Goal: Information Seeking & Learning: Learn about a topic

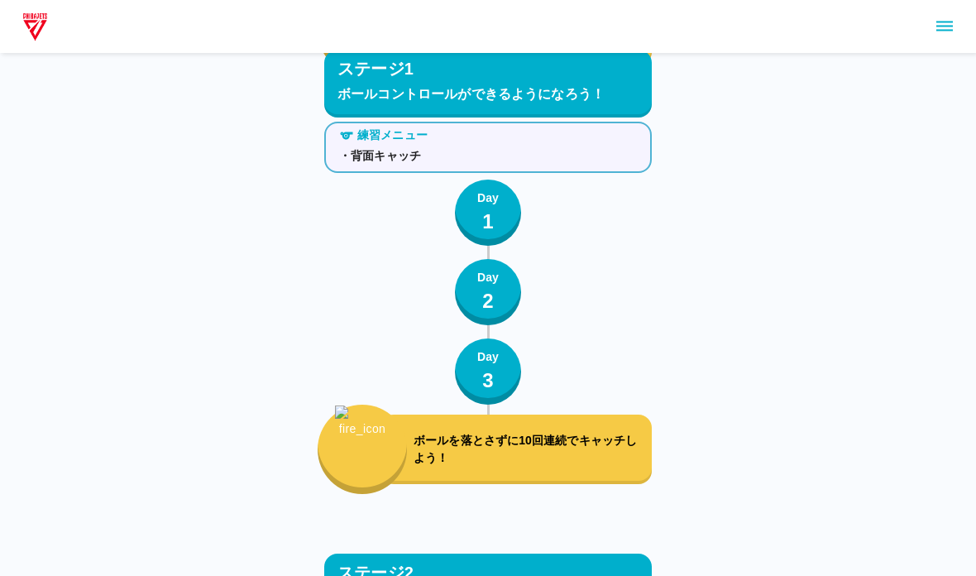
scroll to position [2853, 0]
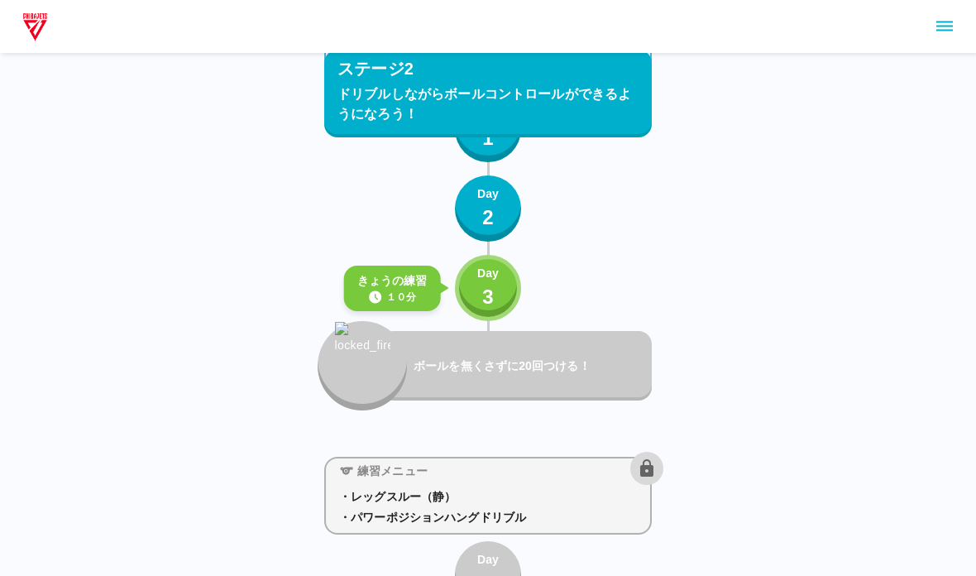
click at [511, 294] on button "Day 3" at bounding box center [488, 288] width 66 height 66
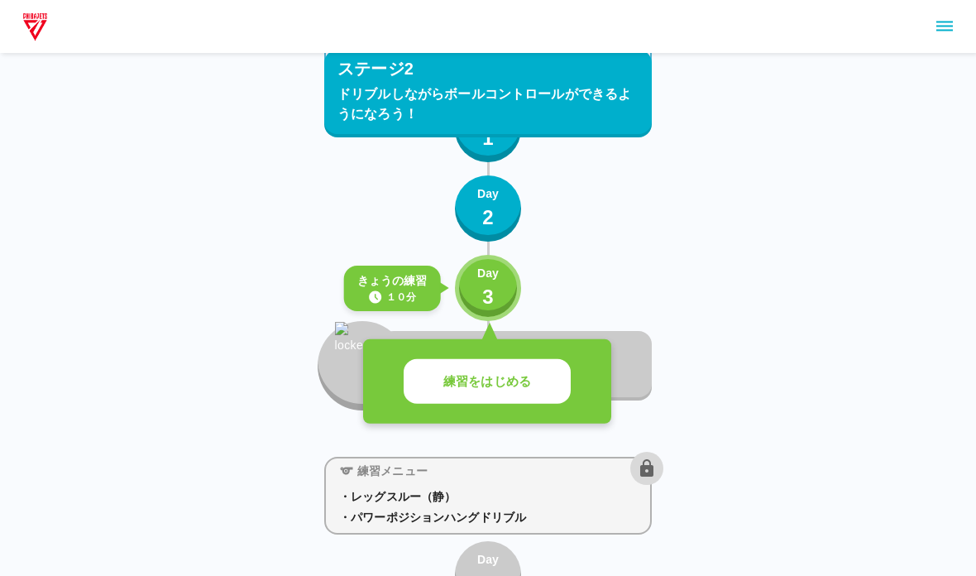
click at [463, 365] on button "練習をはじめる" at bounding box center [487, 382] width 167 height 46
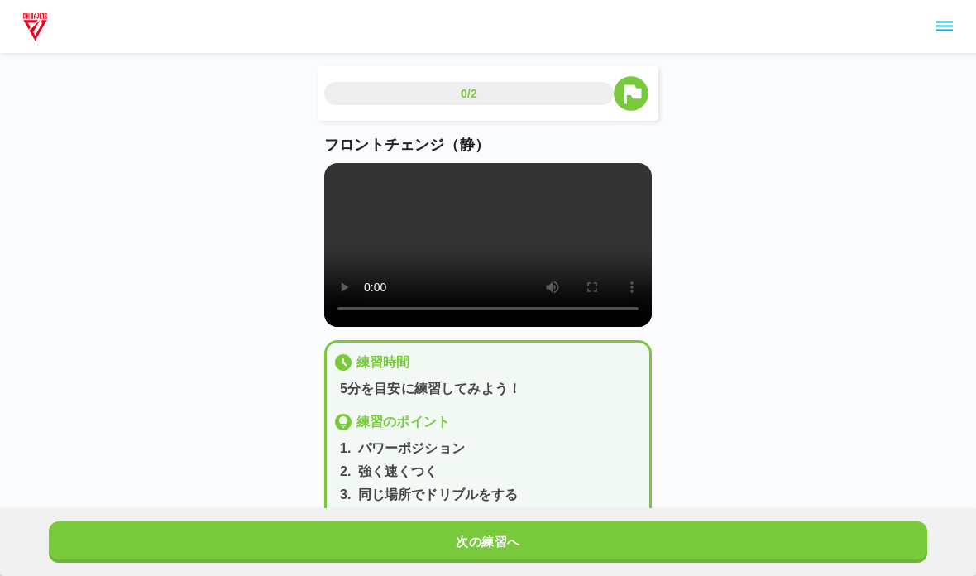
click at [551, 289] on video at bounding box center [488, 245] width 328 height 164
click at [421, 276] on video at bounding box center [488, 245] width 328 height 164
click at [345, 184] on video at bounding box center [488, 245] width 328 height 164
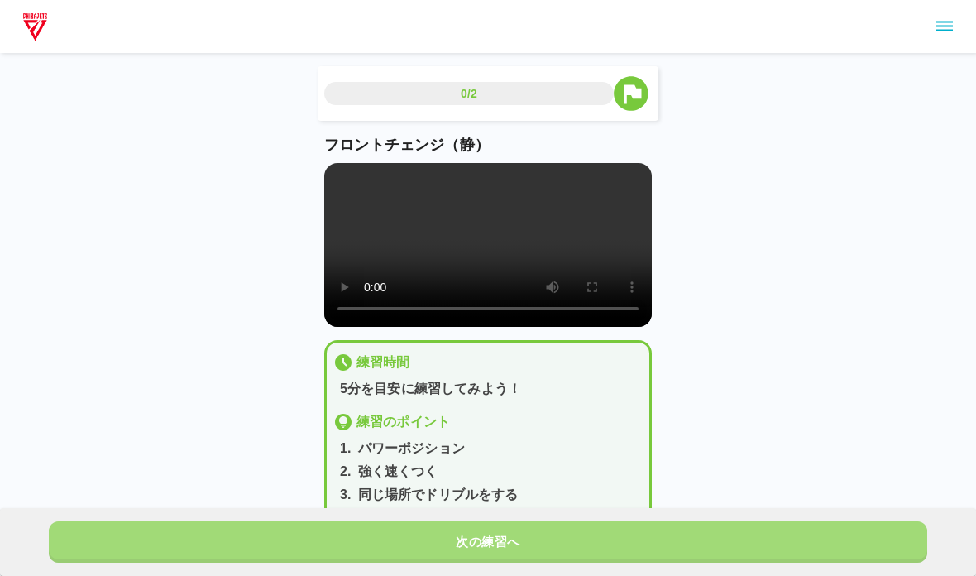
click at [226, 535] on button "次の練習へ" at bounding box center [488, 541] width 879 height 41
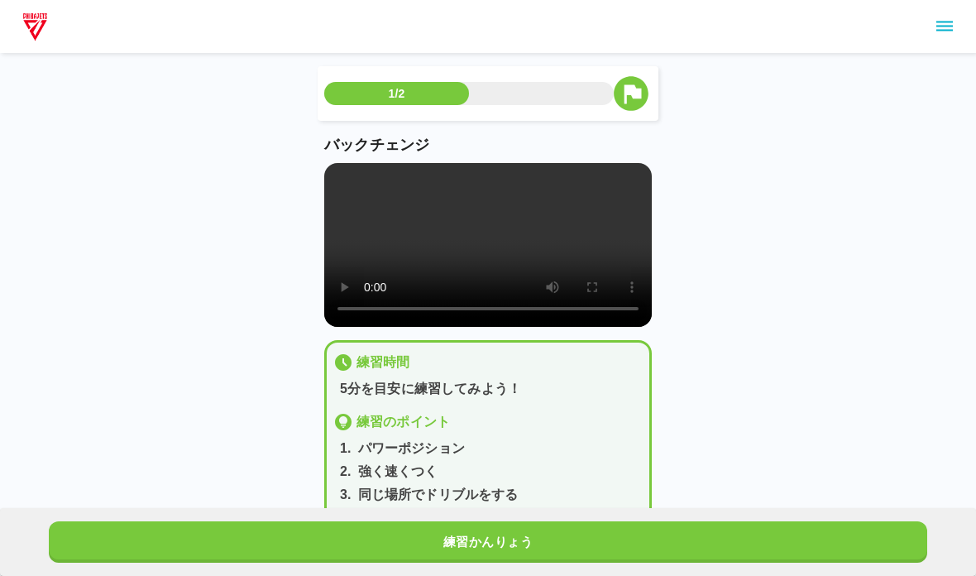
click at [326, 180] on video at bounding box center [488, 245] width 328 height 164
click at [331, 170] on video at bounding box center [488, 245] width 328 height 164
click at [325, 550] on button "練習かんりょう" at bounding box center [488, 541] width 879 height 41
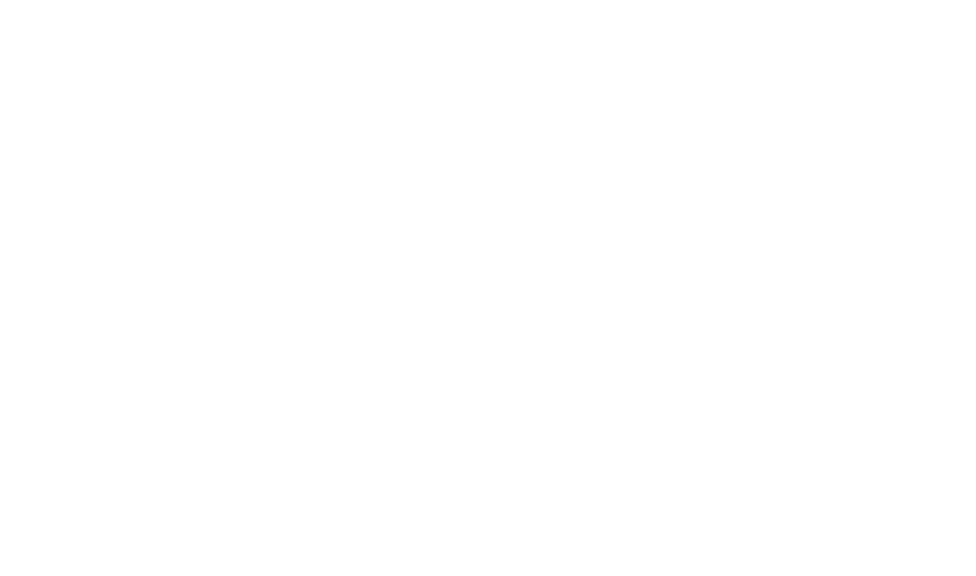
click at [189, 7] on html at bounding box center [488, 3] width 976 height 7
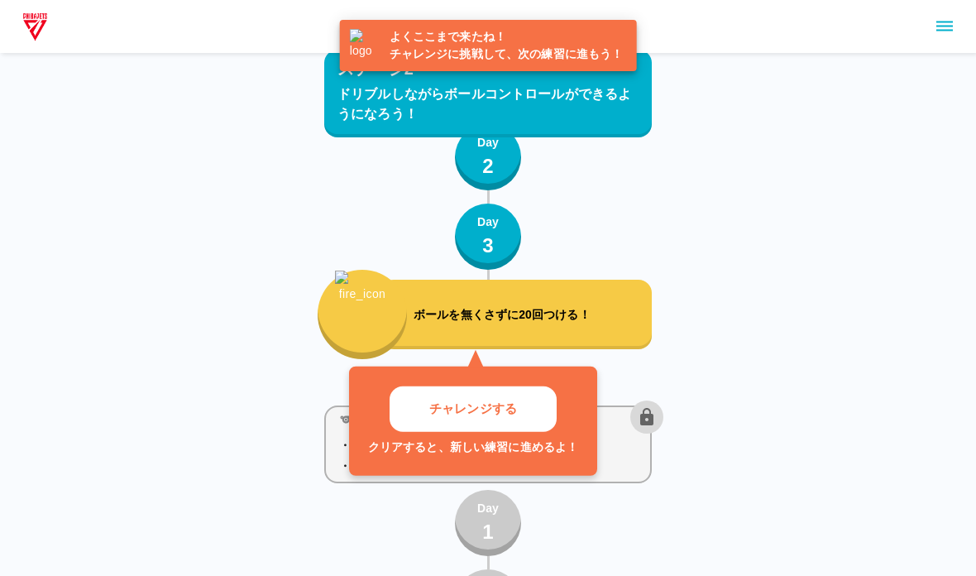
scroll to position [2938, 0]
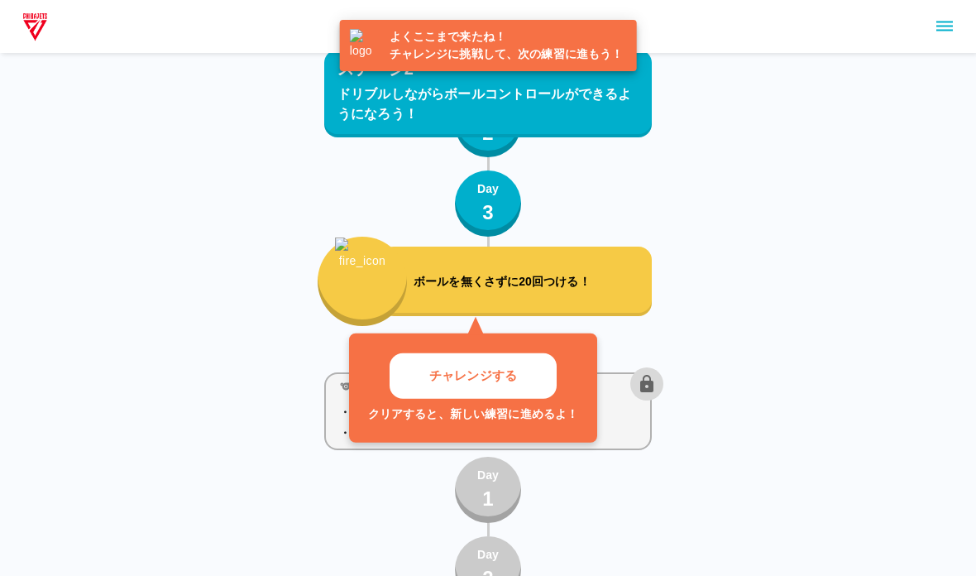
click at [444, 381] on p "チャレンジする" at bounding box center [473, 376] width 88 height 19
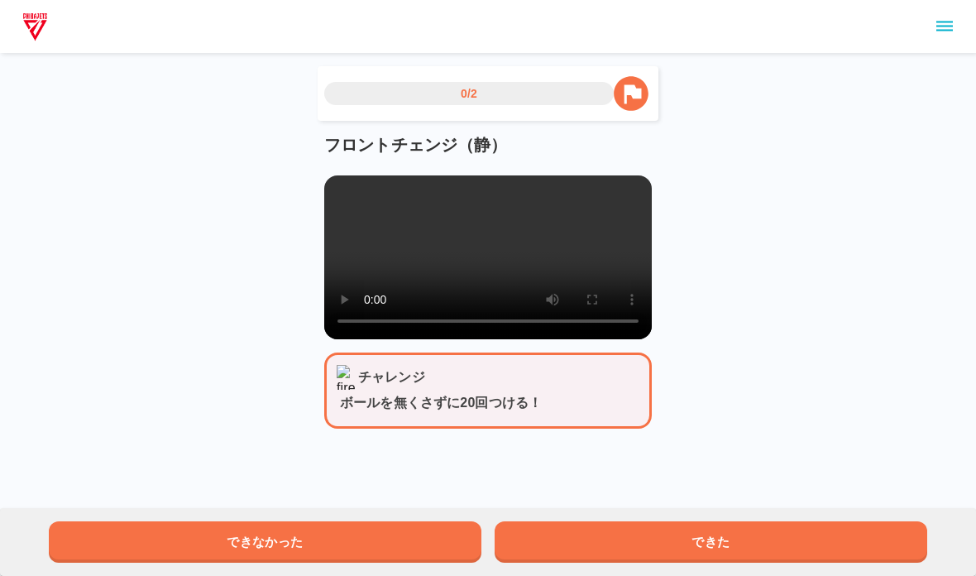
click at [407, 273] on video at bounding box center [488, 257] width 328 height 164
click at [362, 265] on video at bounding box center [488, 257] width 328 height 164
click at [328, 192] on video at bounding box center [488, 257] width 328 height 164
click at [817, 550] on button "できた" at bounding box center [711, 541] width 433 height 41
click at [341, 194] on video at bounding box center [488, 257] width 328 height 164
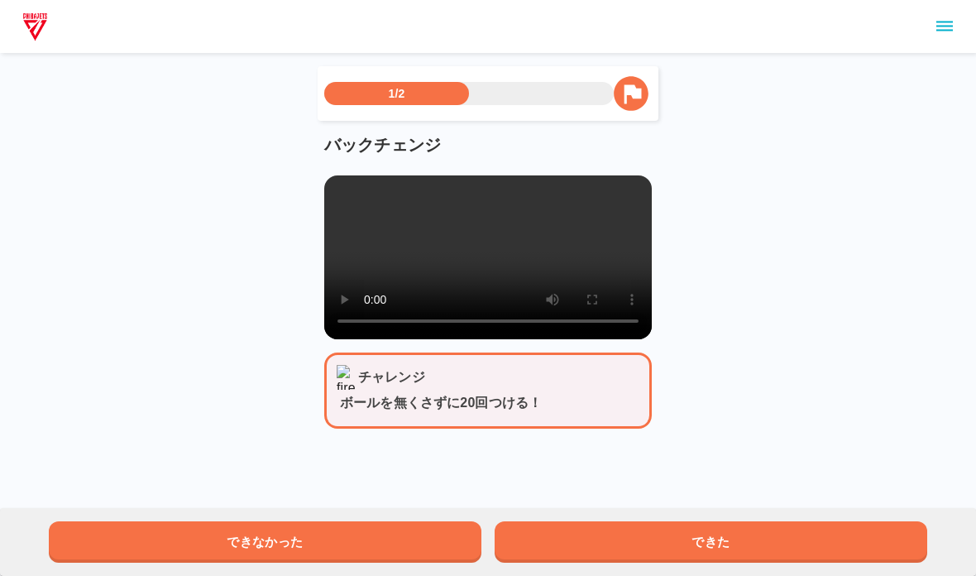
click at [592, 547] on button "できた" at bounding box center [711, 541] width 433 height 41
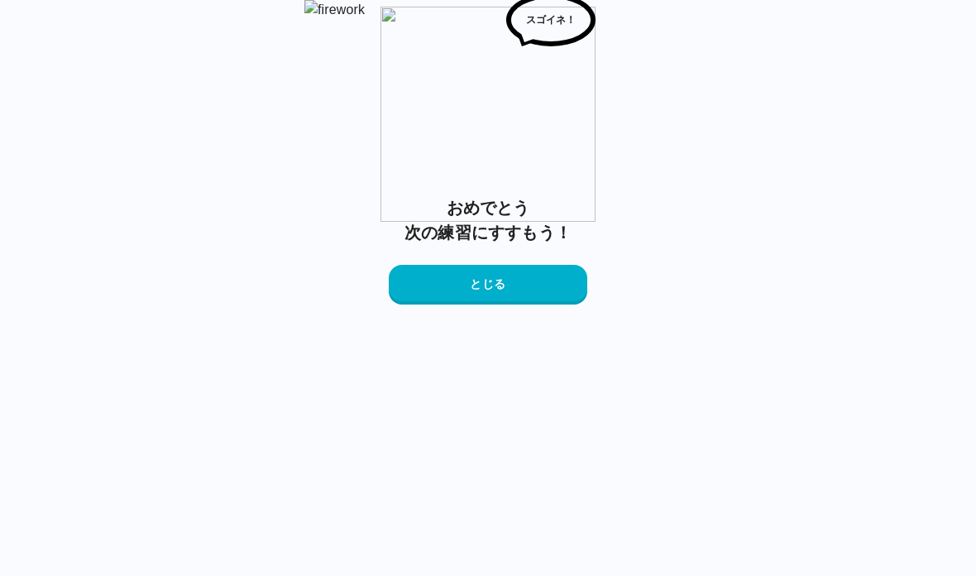
click at [450, 305] on button "とじる" at bounding box center [488, 285] width 199 height 40
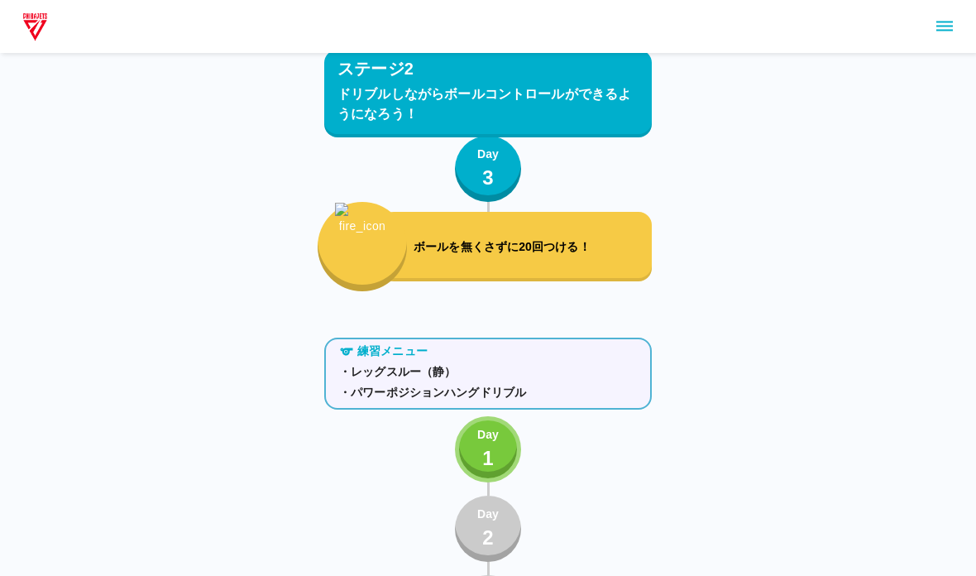
scroll to position [3039, 0]
